Goal: Navigation & Orientation: Find specific page/section

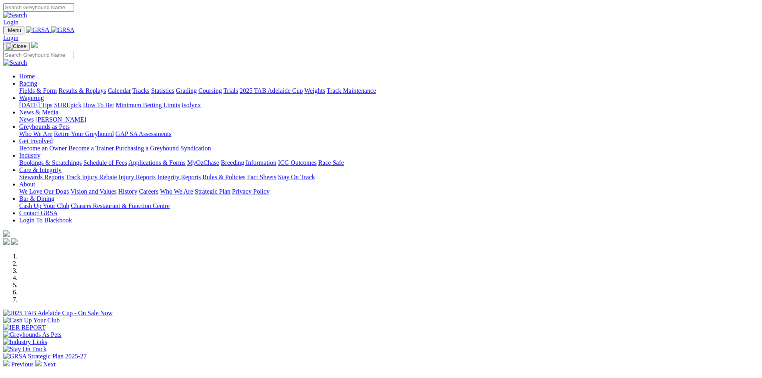
click at [376, 87] on link "Track Maintenance" at bounding box center [351, 90] width 49 height 7
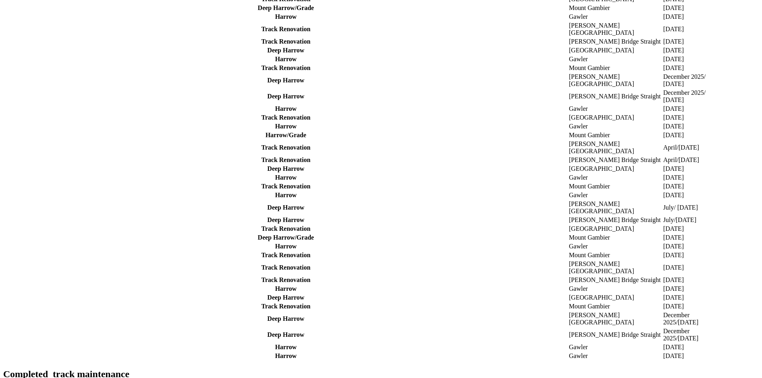
scroll to position [400, 0]
